Goal: Use online tool/utility

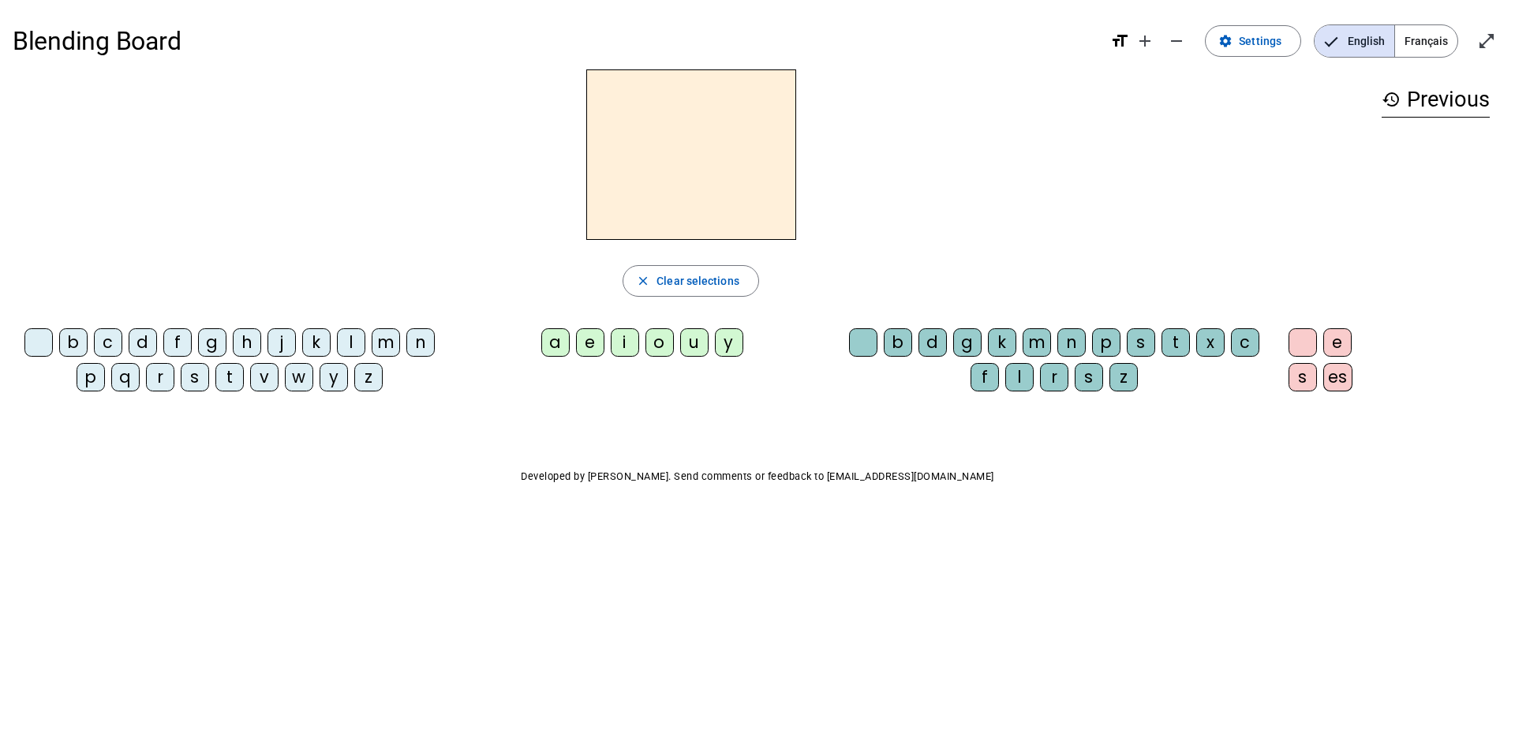
click at [1419, 43] on span "Français" at bounding box center [1426, 41] width 62 height 32
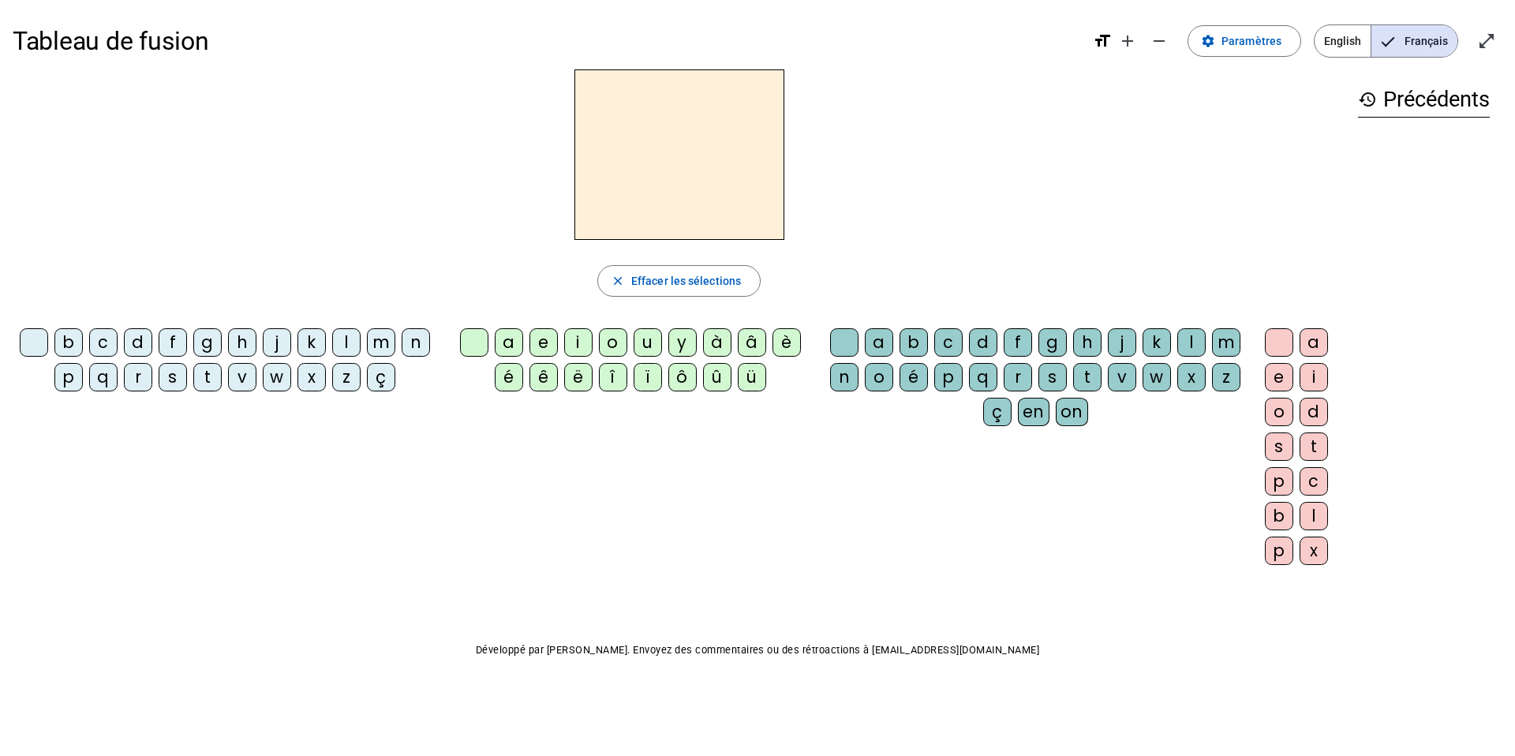
click at [343, 330] on div "l" at bounding box center [346, 342] width 28 height 28
click at [342, 344] on div "l" at bounding box center [346, 342] width 28 height 28
click at [509, 342] on div "a" at bounding box center [509, 342] width 28 height 28
click at [947, 339] on div "c" at bounding box center [948, 342] width 28 height 28
click at [211, 380] on div "t" at bounding box center [207, 377] width 28 height 28
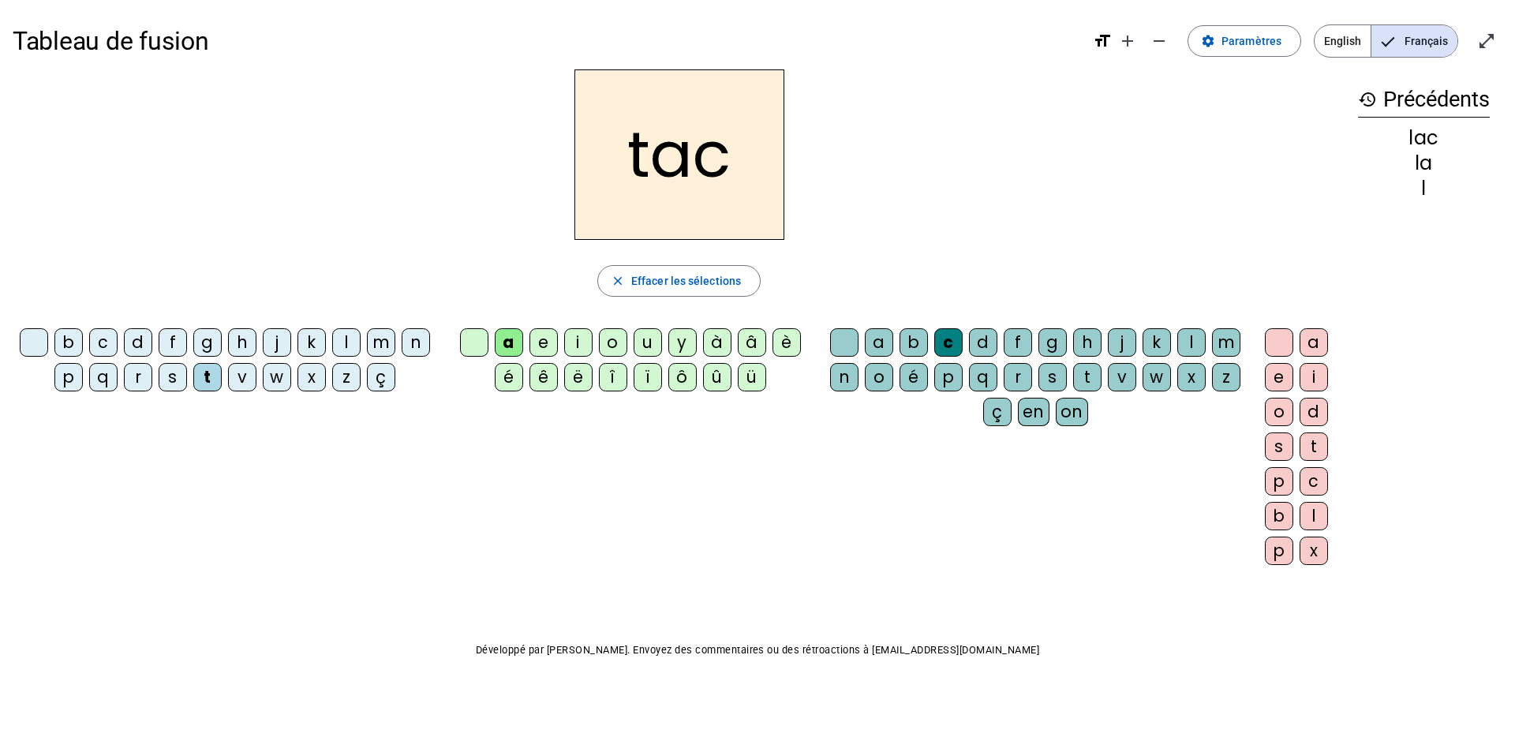
click at [840, 340] on div at bounding box center [844, 342] width 28 height 28
click at [547, 350] on div "e" at bounding box center [544, 342] width 28 height 28
click at [653, 336] on div "u" at bounding box center [648, 342] width 28 height 28
click at [67, 344] on div "b" at bounding box center [68, 342] width 28 height 28
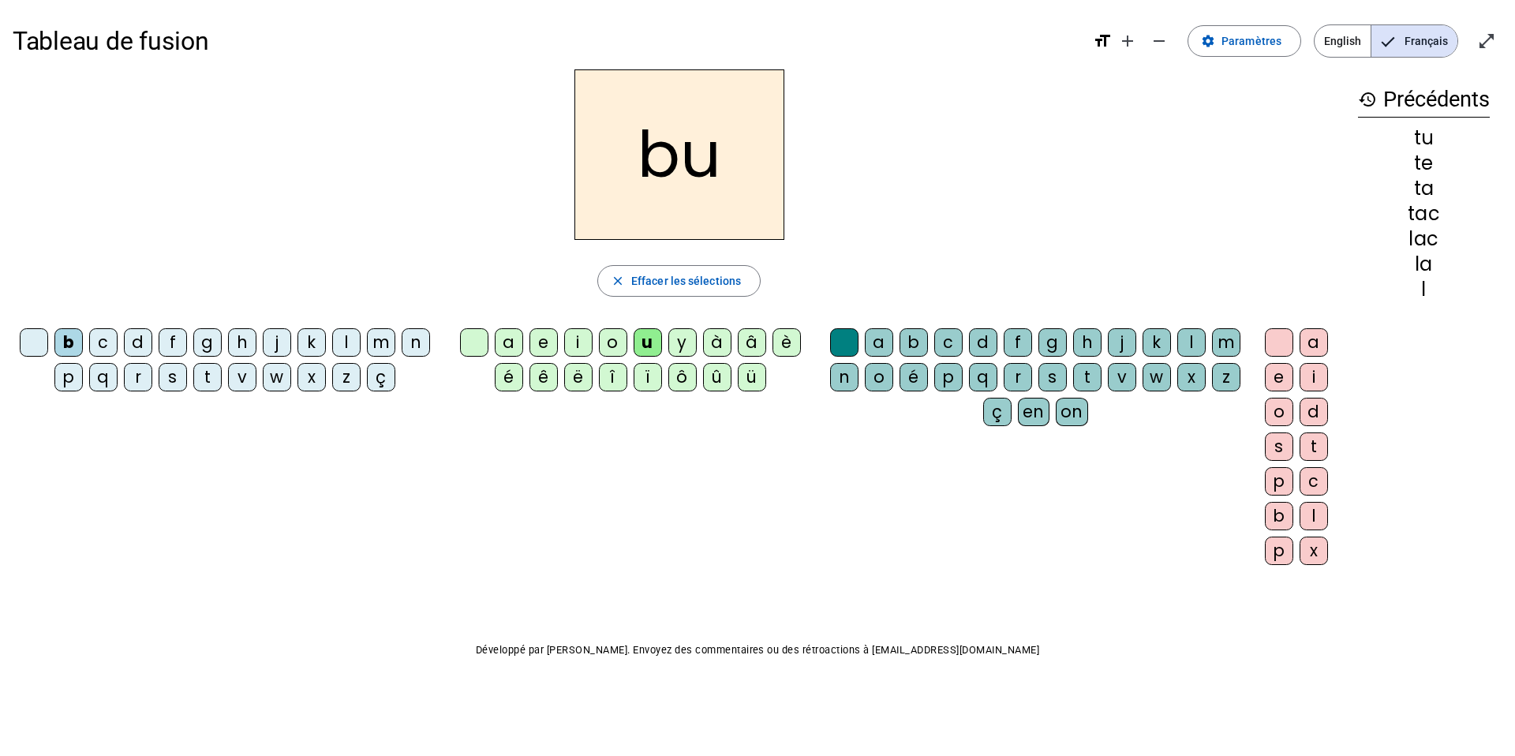
click at [142, 347] on div "d" at bounding box center [138, 342] width 28 height 28
click at [949, 338] on div "c" at bounding box center [948, 342] width 28 height 28
